Goal: Task Accomplishment & Management: Manage account settings

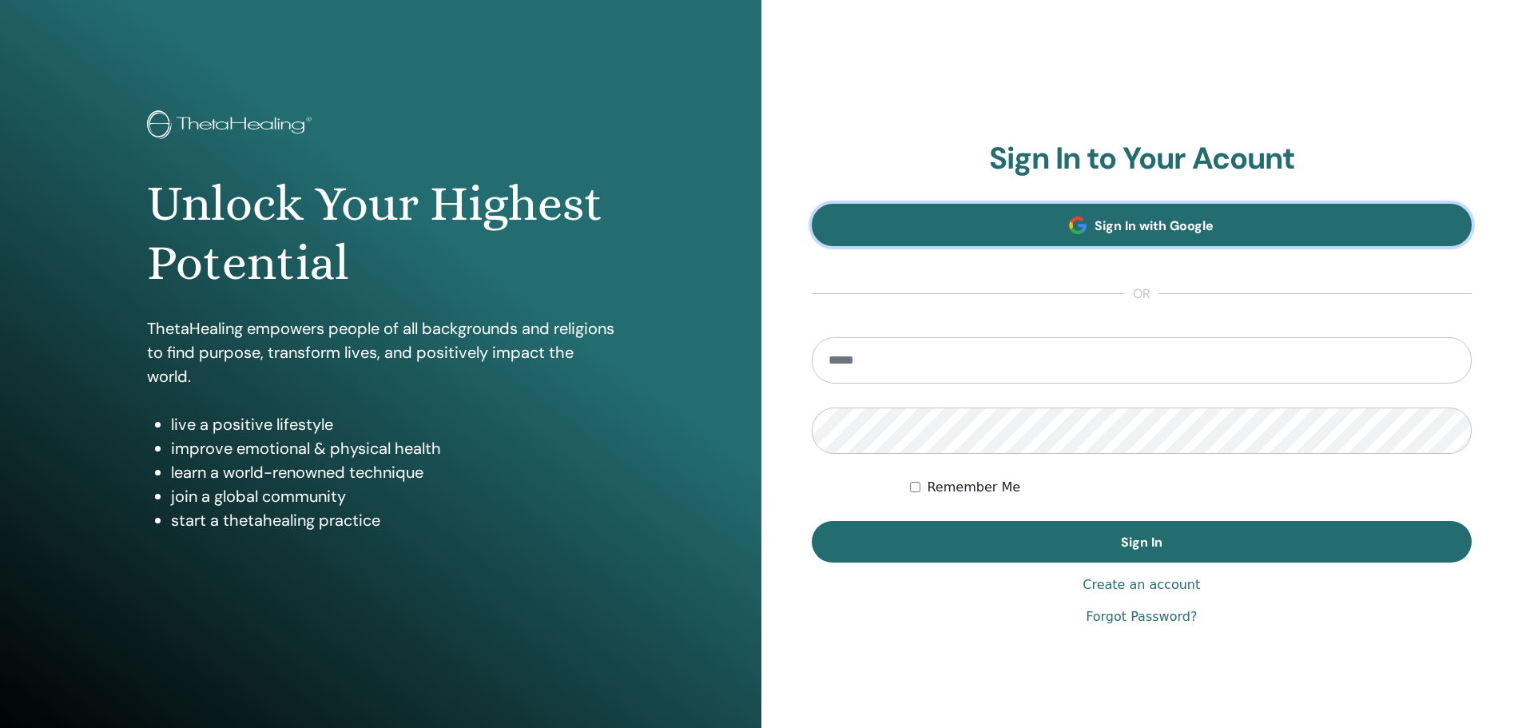
click at [1215, 225] on link "Sign In with Google" at bounding box center [1142, 225] width 661 height 42
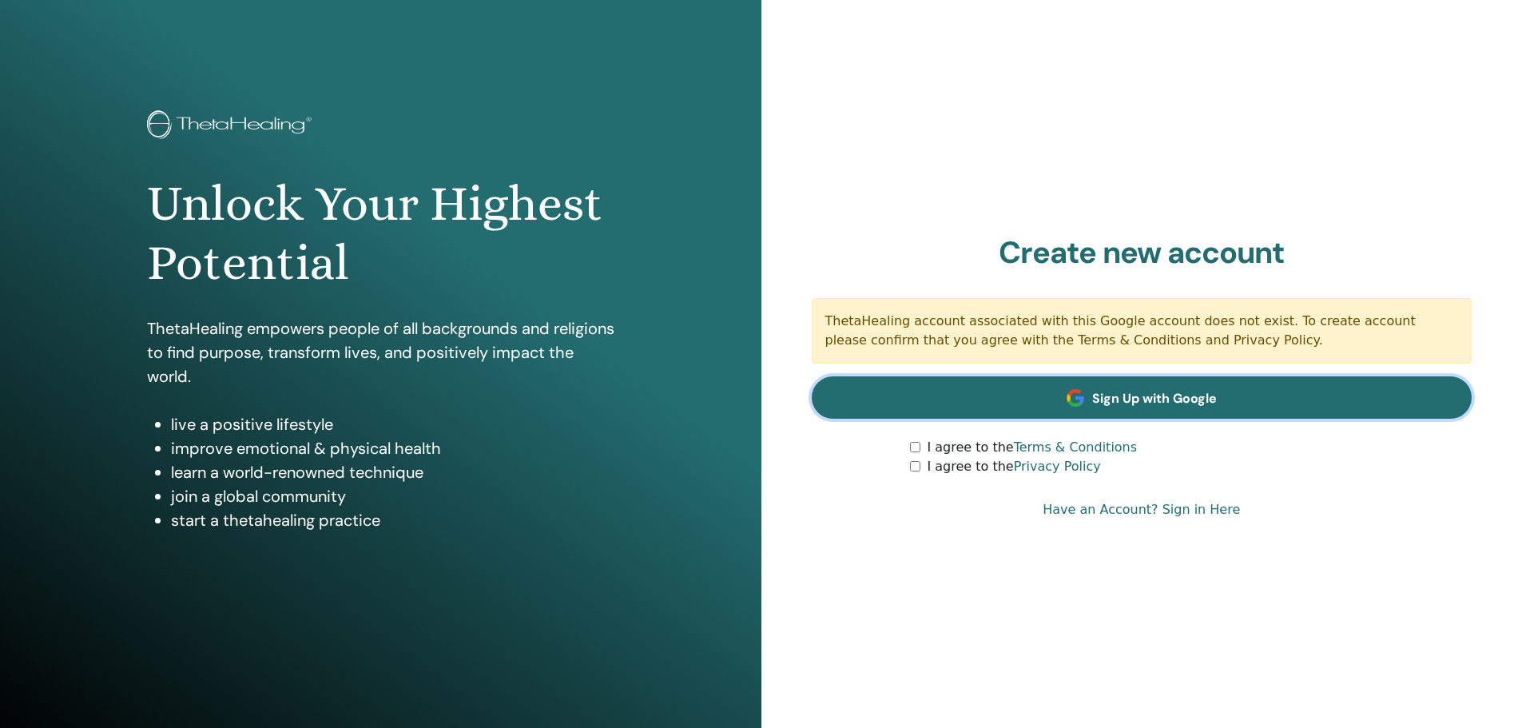
click at [1072, 391] on span at bounding box center [1076, 398] width 18 height 18
click at [1135, 399] on span "Sign Up with Google" at bounding box center [1154, 398] width 125 height 17
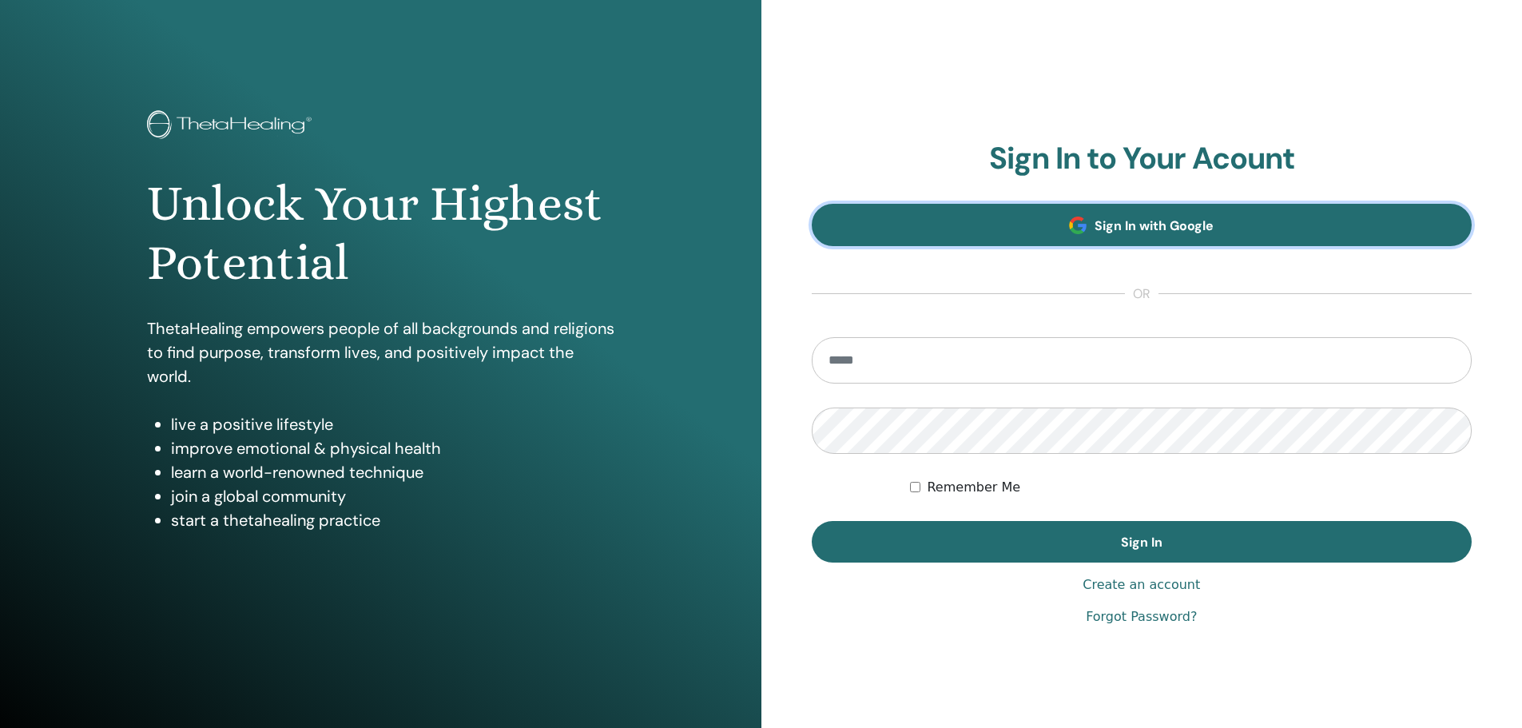
click at [1180, 222] on span "Sign In with Google" at bounding box center [1154, 225] width 119 height 17
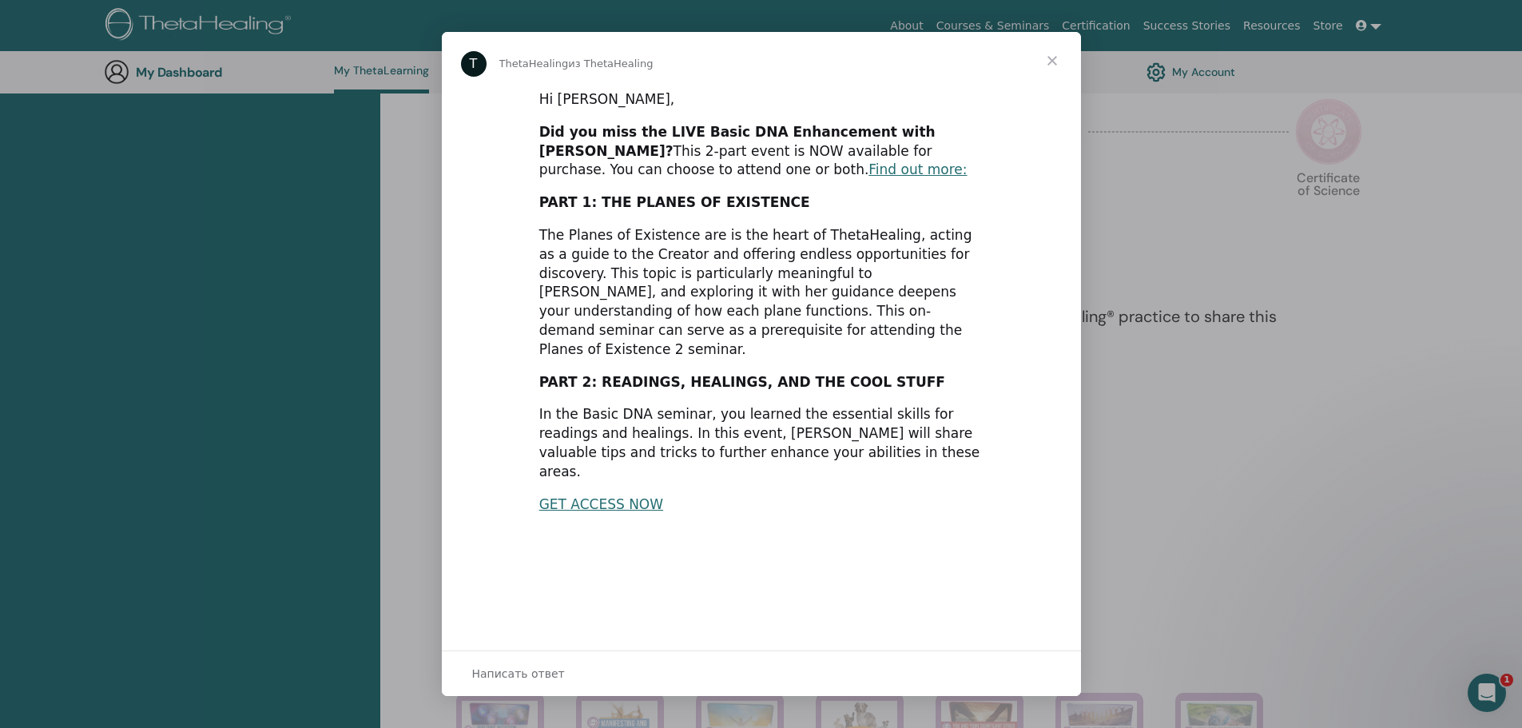
scroll to position [325, 0]
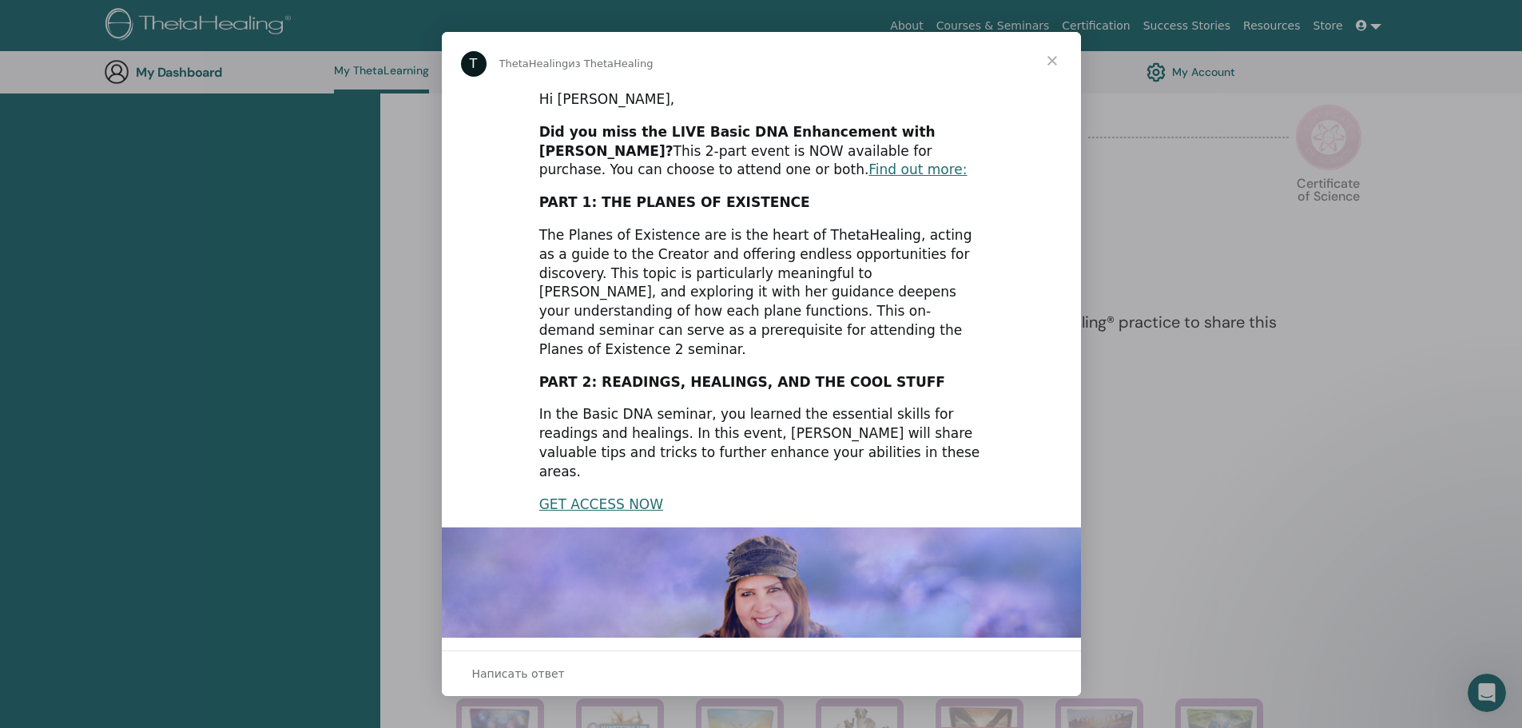
click at [1053, 62] on span "Закрыть" at bounding box center [1052, 61] width 58 height 58
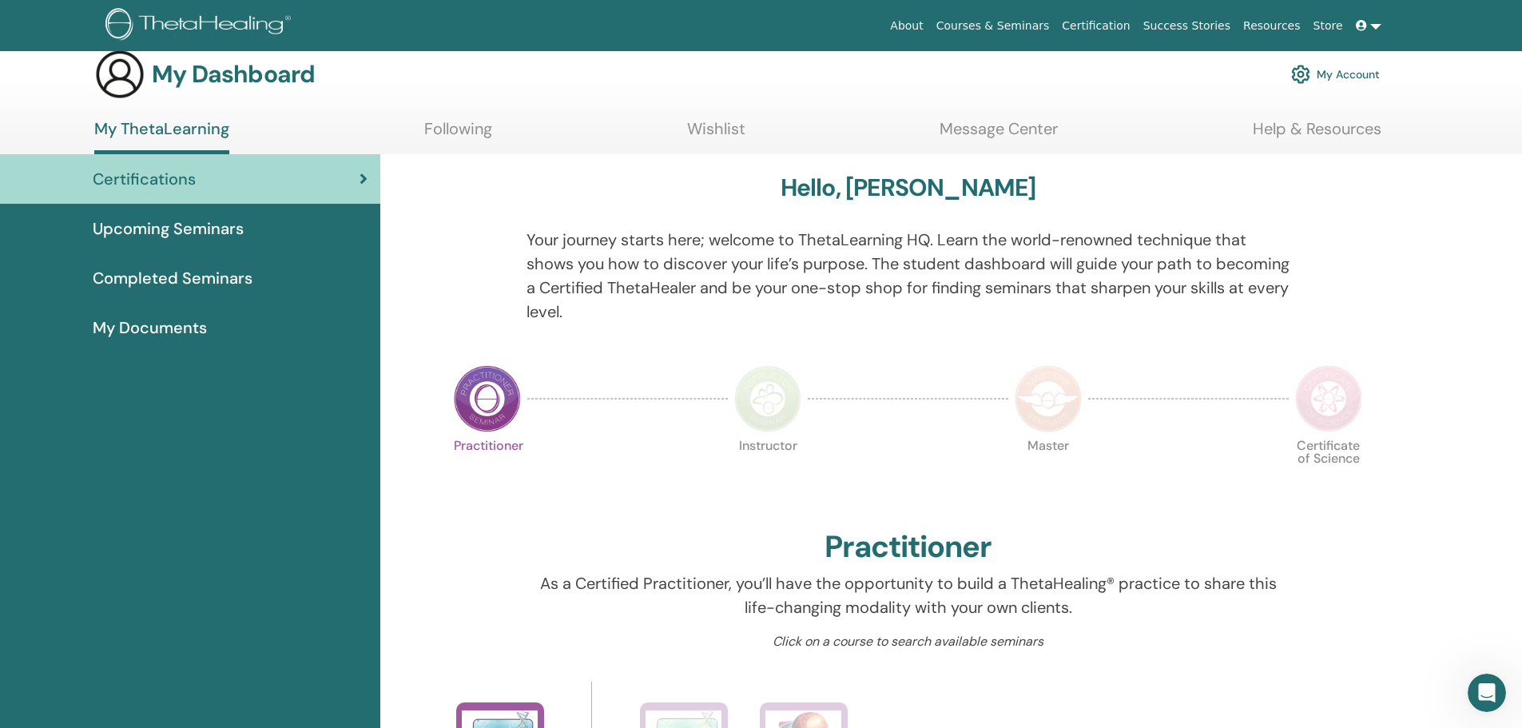
scroll to position [21, 0]
click at [201, 19] on img at bounding box center [200, 26] width 191 height 36
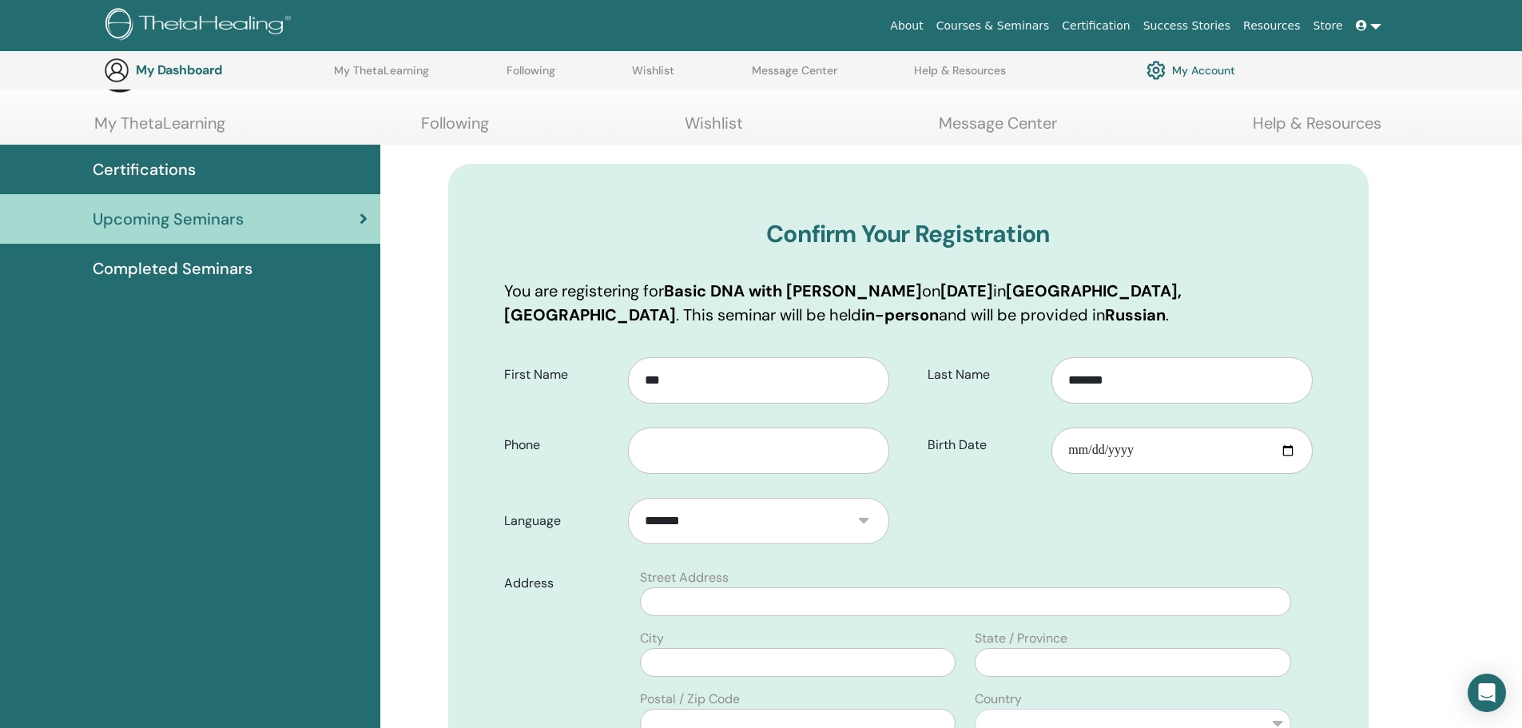
scroll to position [65, 0]
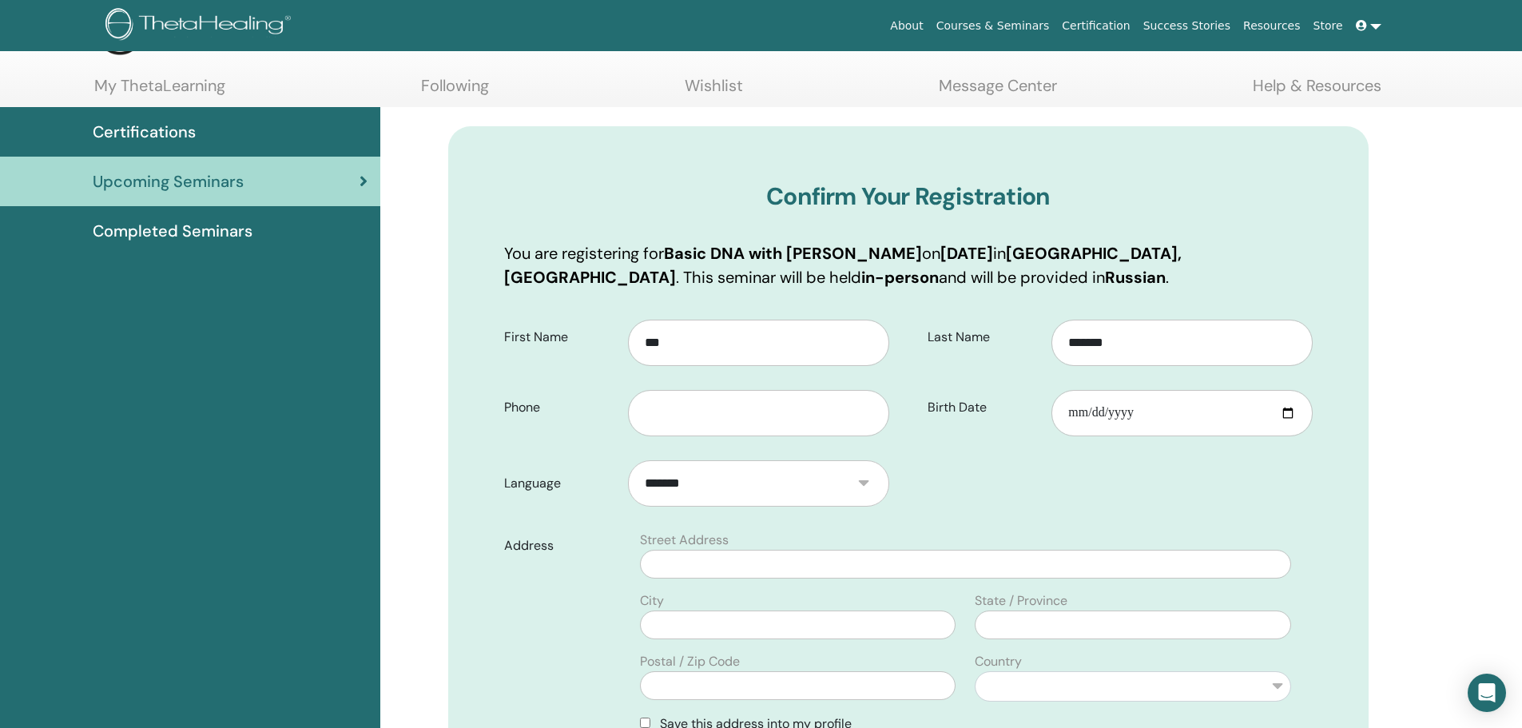
click at [235, 234] on span "Completed Seminars" at bounding box center [173, 231] width 160 height 24
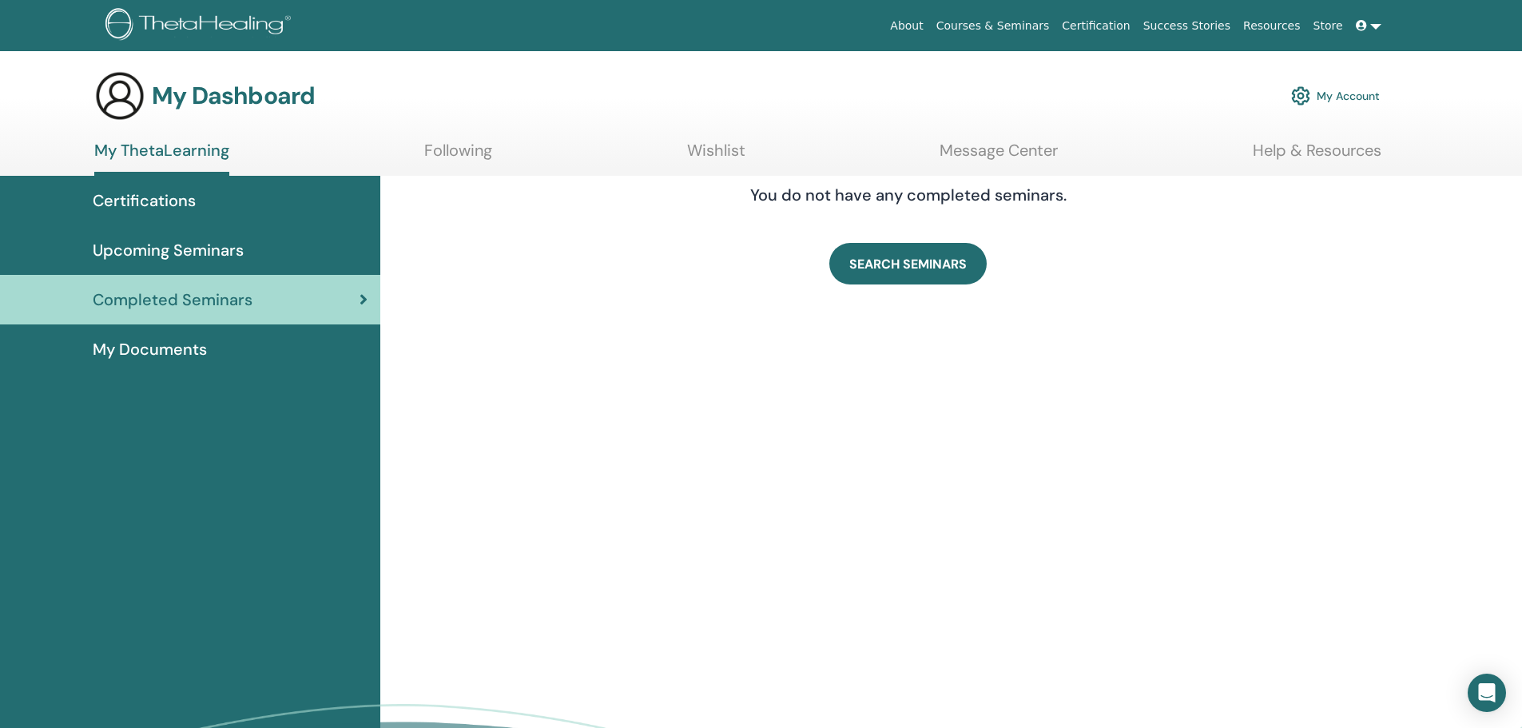
click at [193, 248] on span "Upcoming Seminars" at bounding box center [168, 250] width 151 height 24
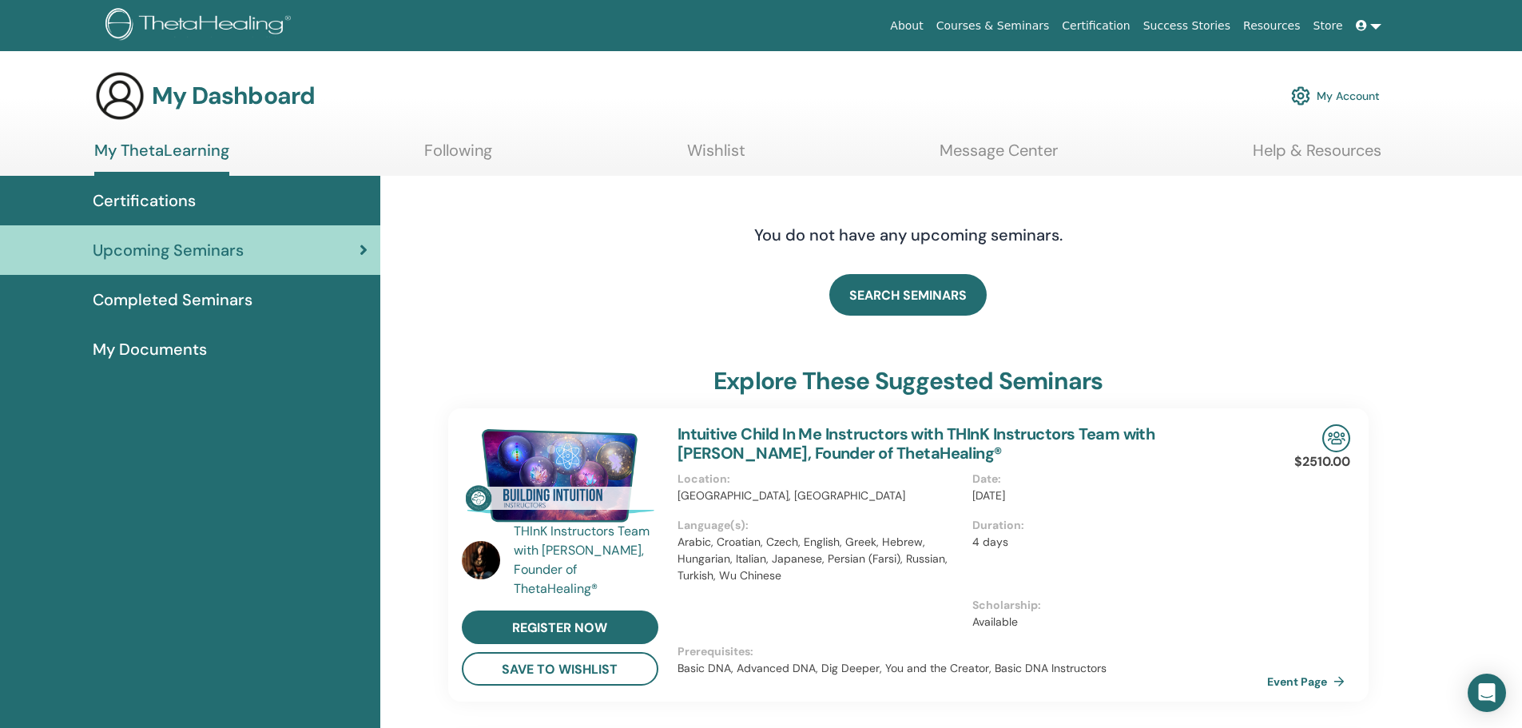
click at [200, 294] on span "Completed Seminars" at bounding box center [173, 300] width 160 height 24
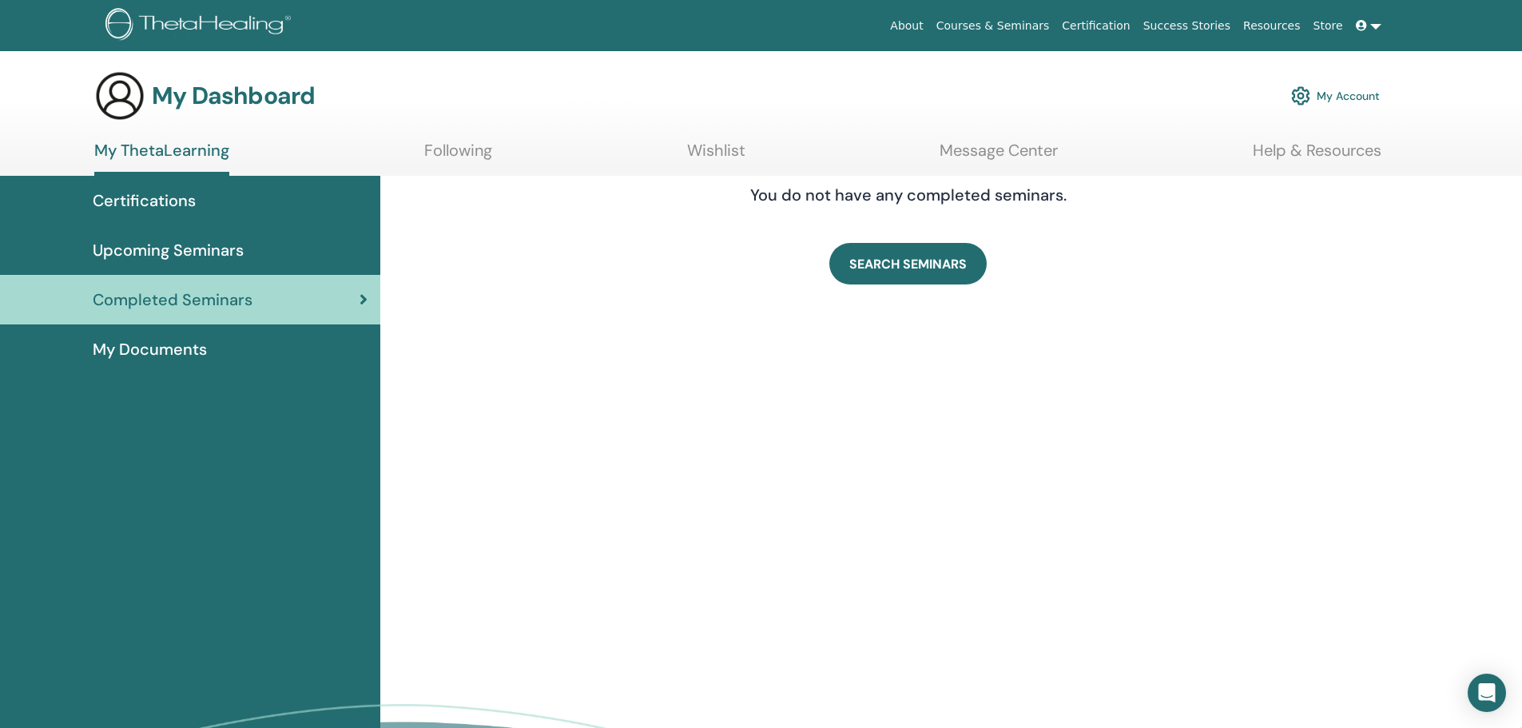
click at [202, 249] on span "Upcoming Seminars" at bounding box center [168, 250] width 151 height 24
